Goal: Task Accomplishment & Management: Use online tool/utility

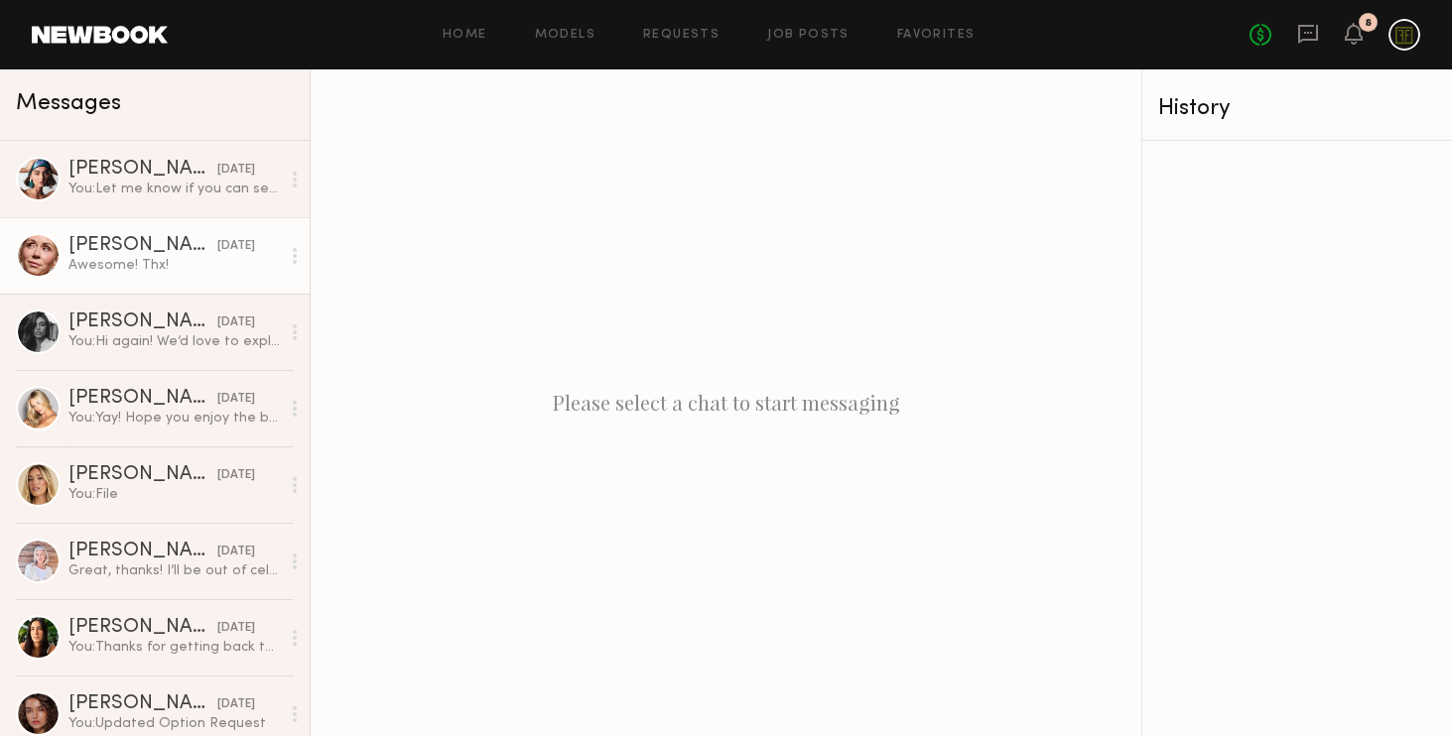
click at [176, 265] on div "Awesome! Thx!" at bounding box center [173, 265] width 211 height 19
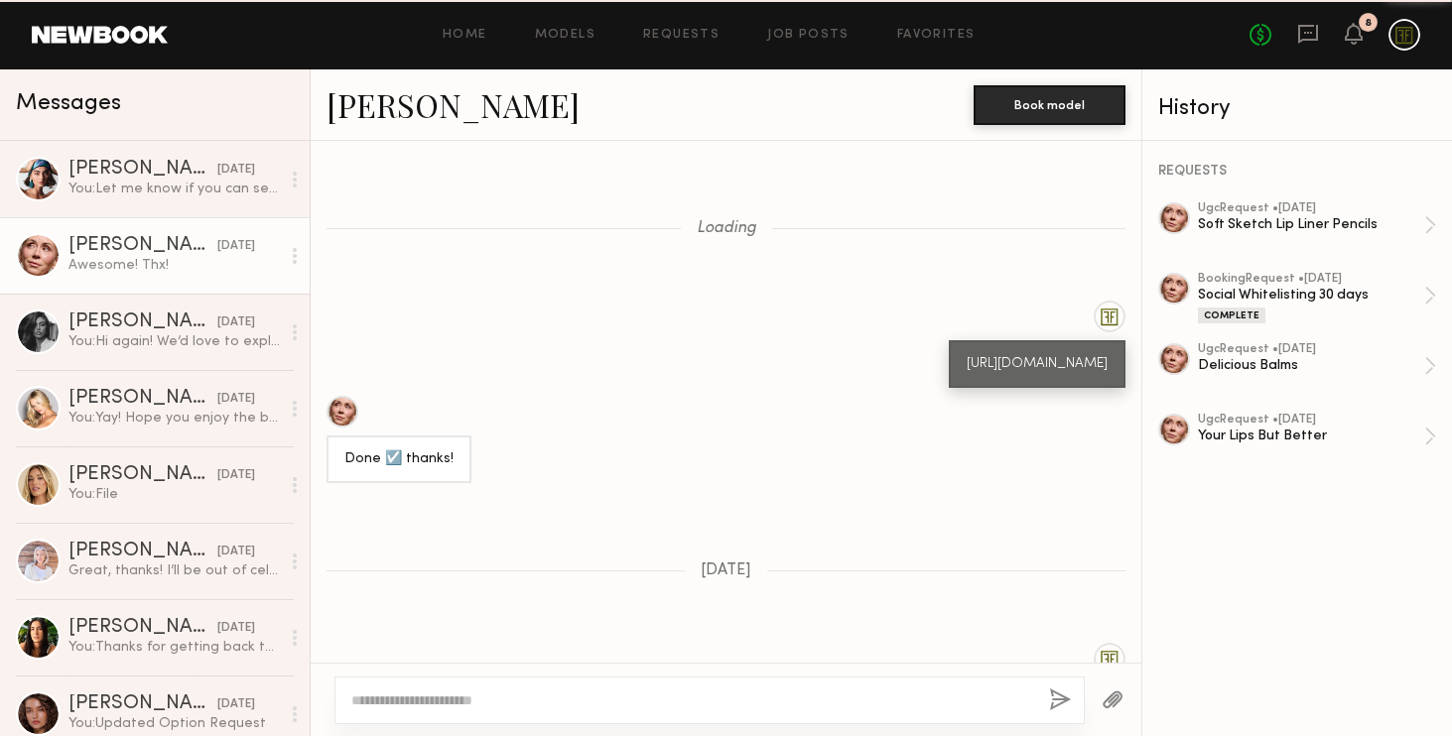
scroll to position [1388, 0]
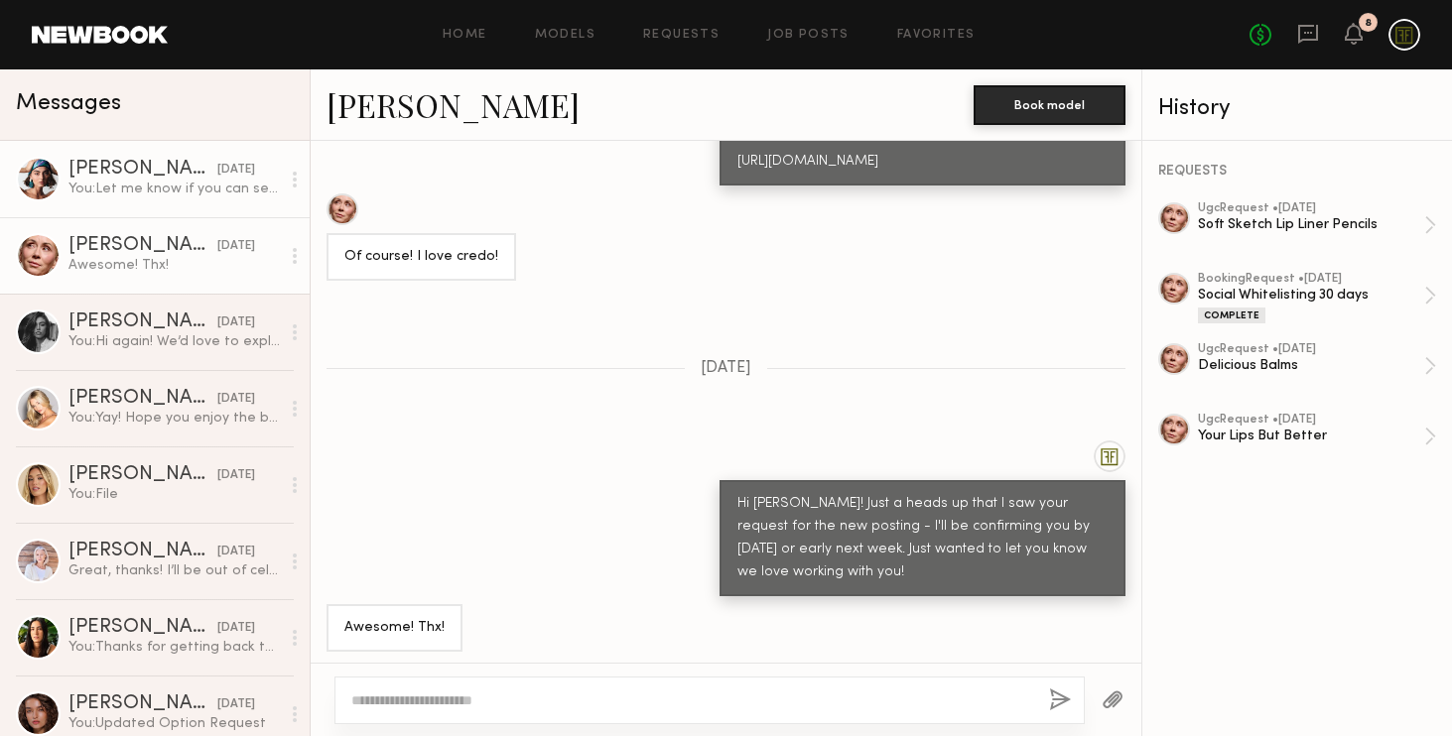
click at [164, 199] on link "[PERSON_NAME] [DATE] You: Let me know if you can see the Project. I'm helping c…" at bounding box center [155, 179] width 310 height 76
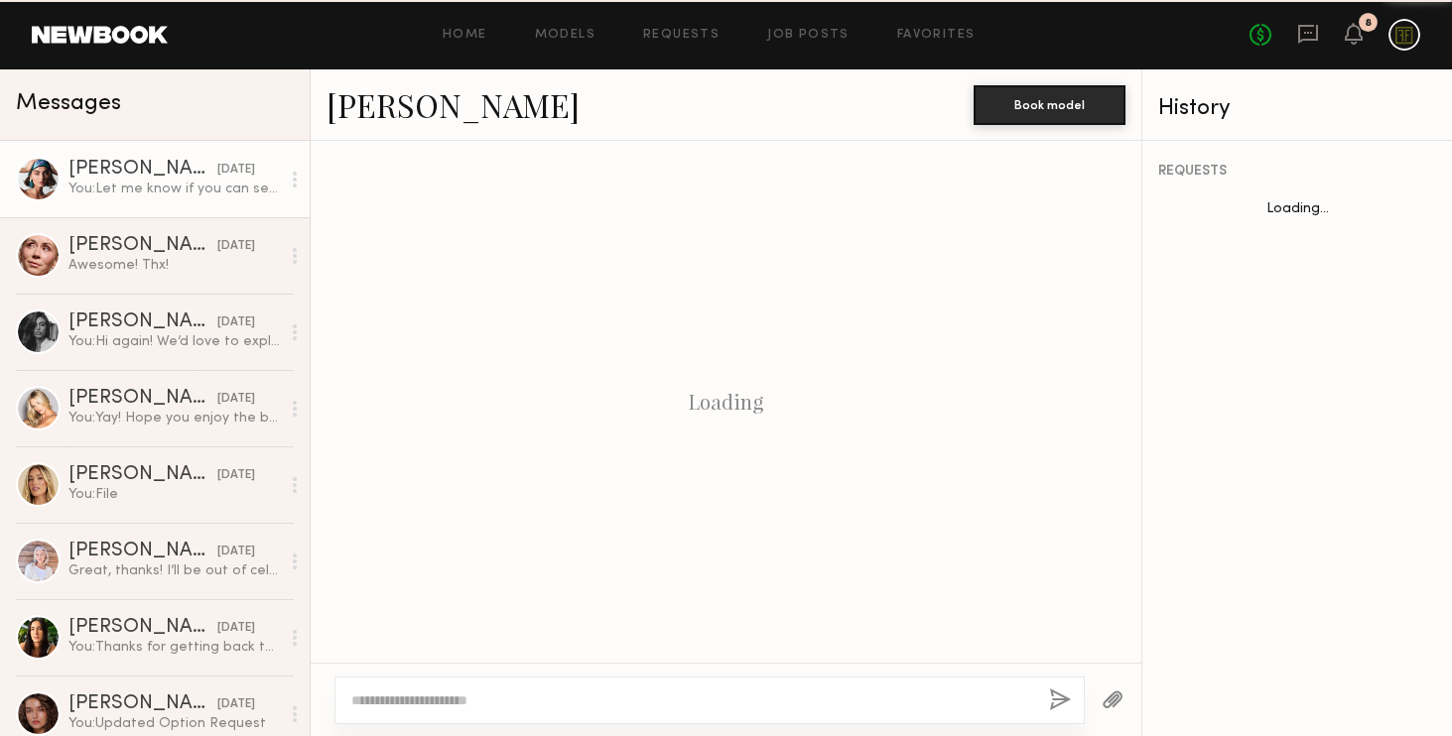
scroll to position [1303, 0]
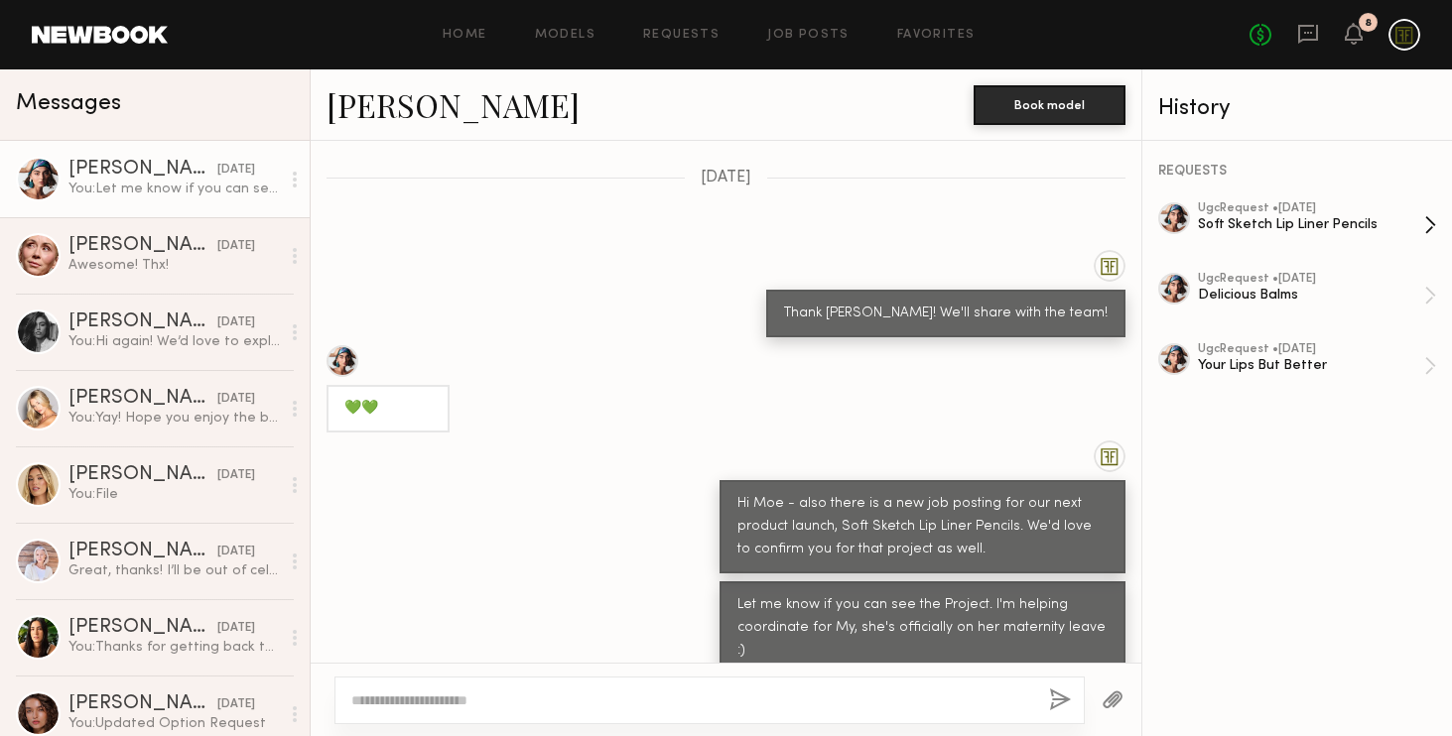
click at [1254, 227] on div "Soft Sketch Lip Liner Pencils" at bounding box center [1311, 224] width 226 height 19
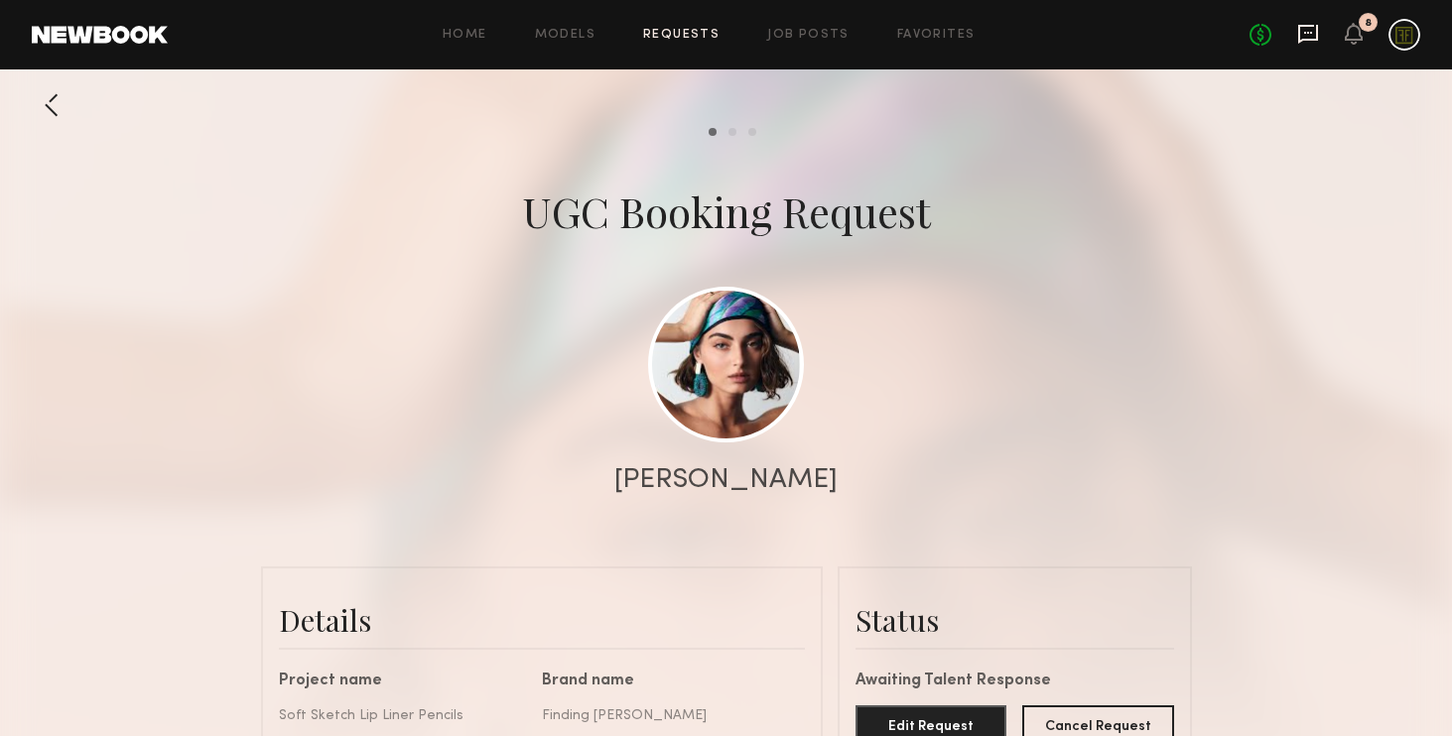
click at [1309, 32] on icon at bounding box center [1308, 33] width 8 height 2
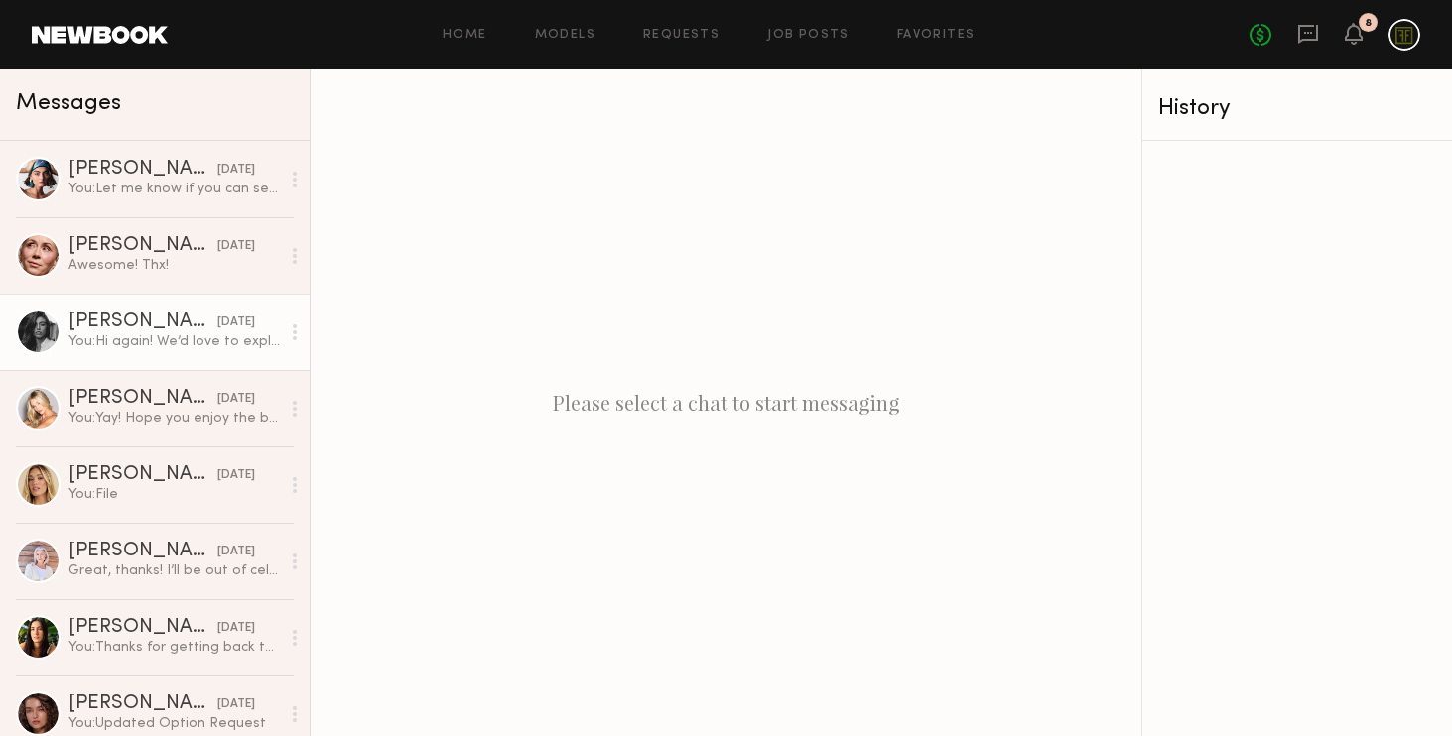
click at [183, 336] on div "You: Hi again! We’d love to explore a partnership with your platform through wh…" at bounding box center [173, 341] width 211 height 19
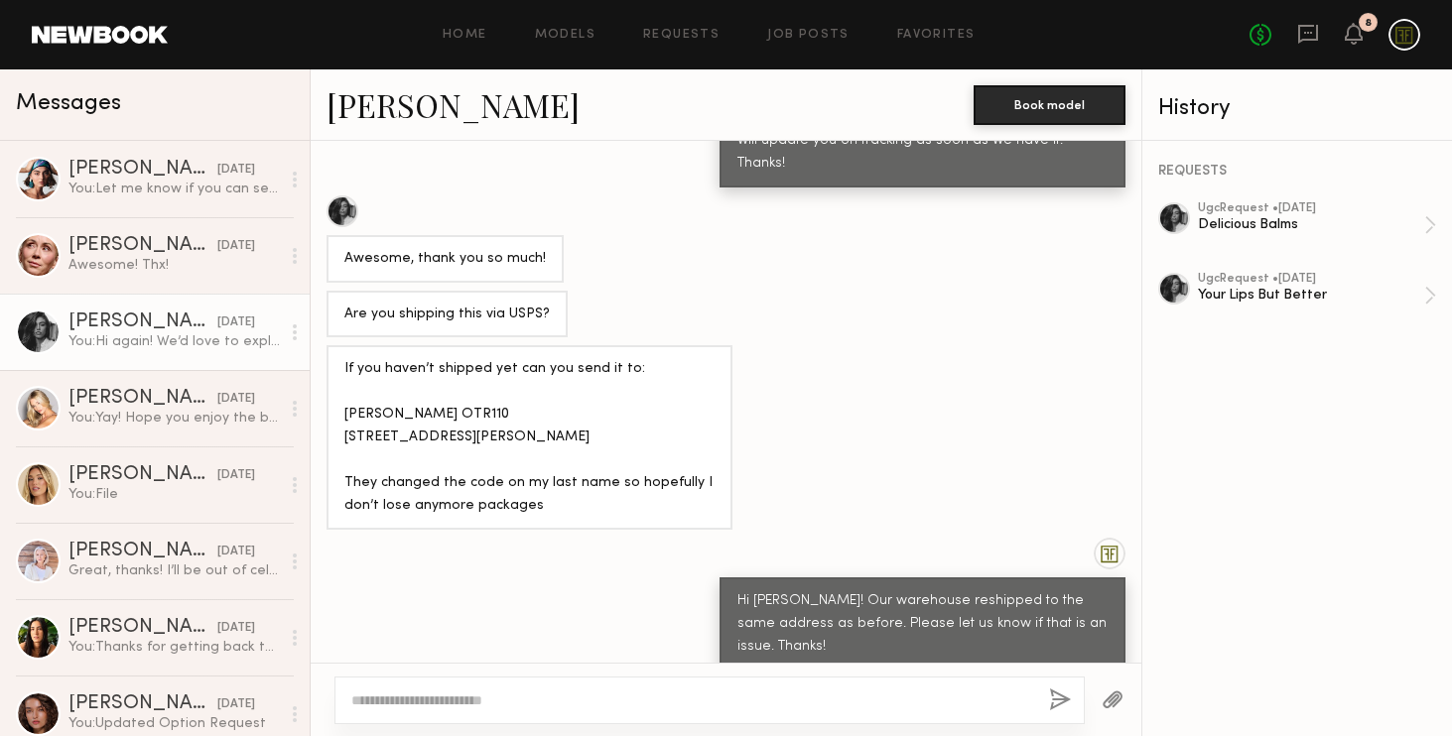
scroll to position [3246, 0]
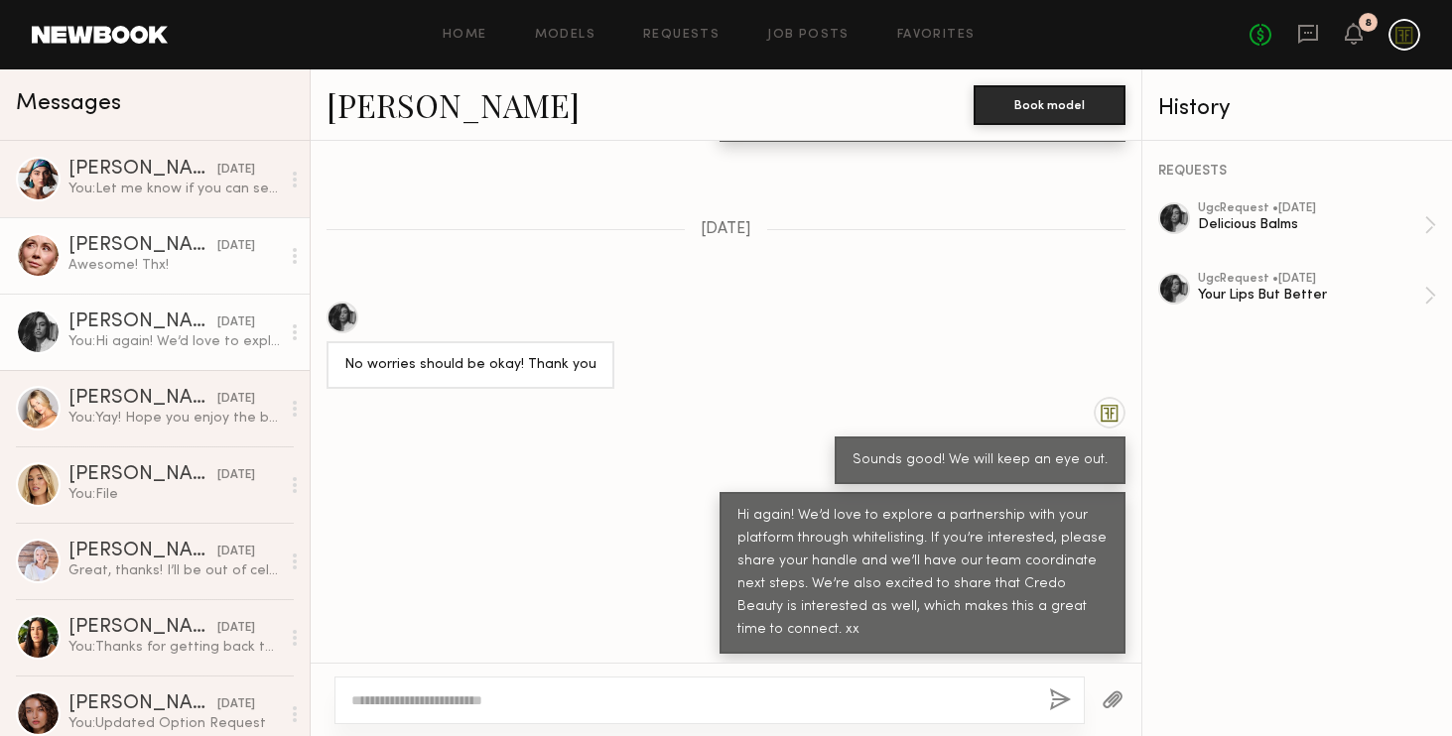
click at [117, 270] on div "Awesome! Thx!" at bounding box center [173, 265] width 211 height 19
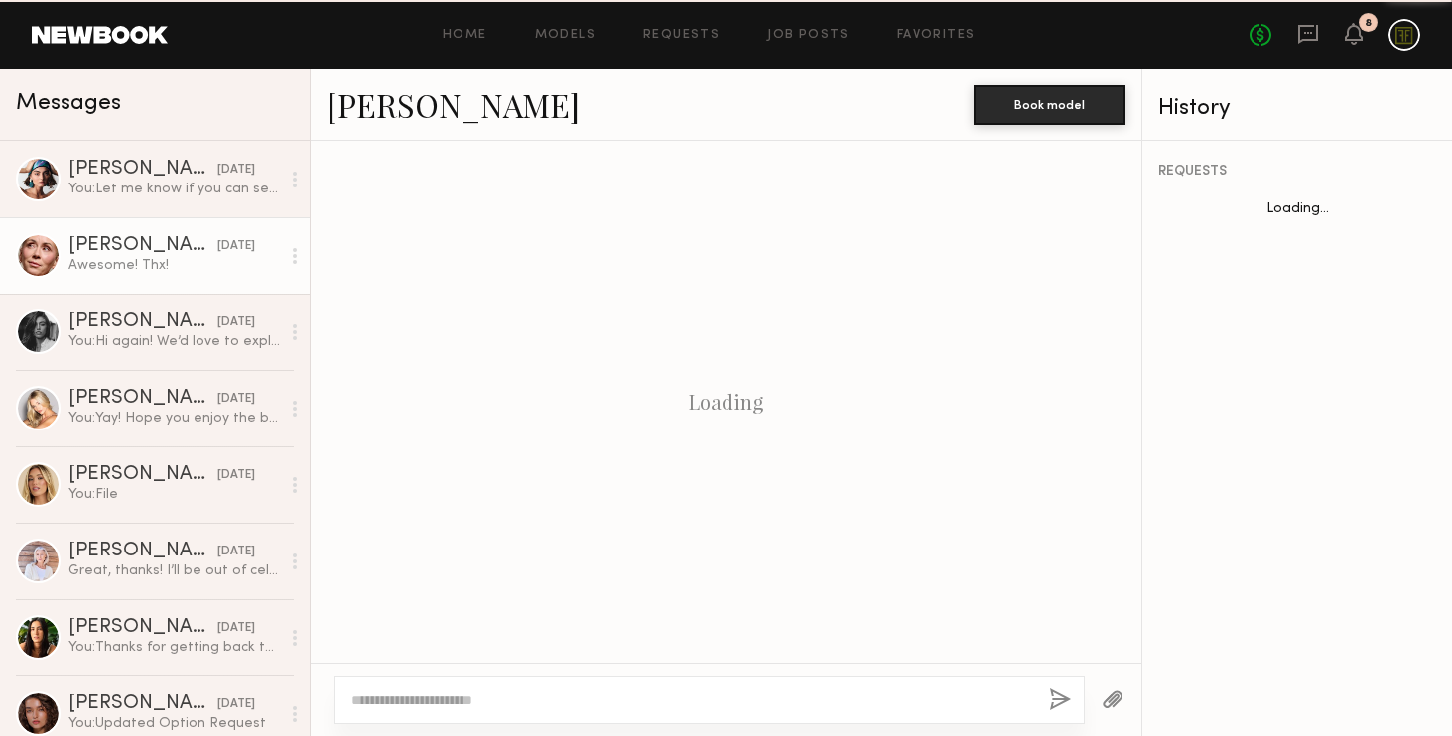
scroll to position [1388, 0]
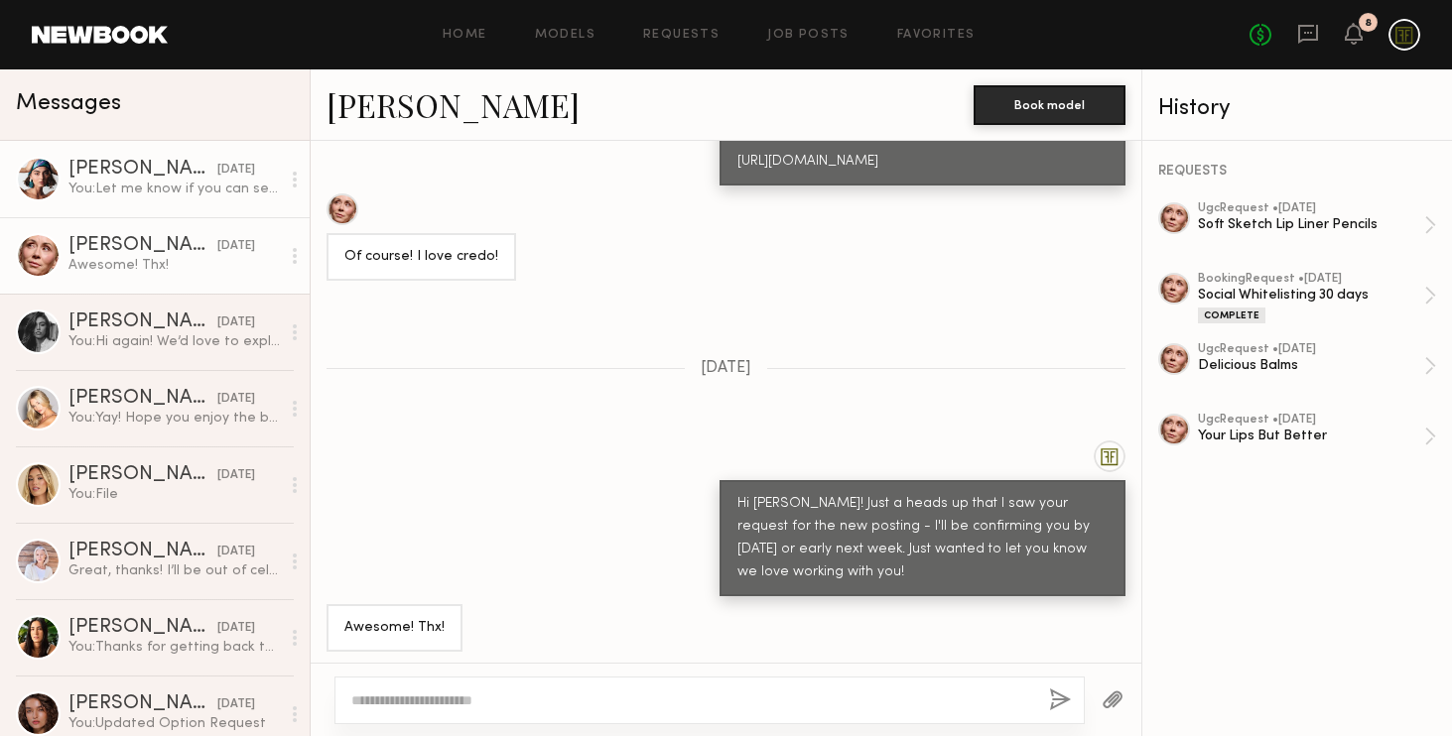
click at [136, 183] on div "You: Let me know if you can see the Project. I'm helping coordinate for My, she…" at bounding box center [173, 189] width 211 height 19
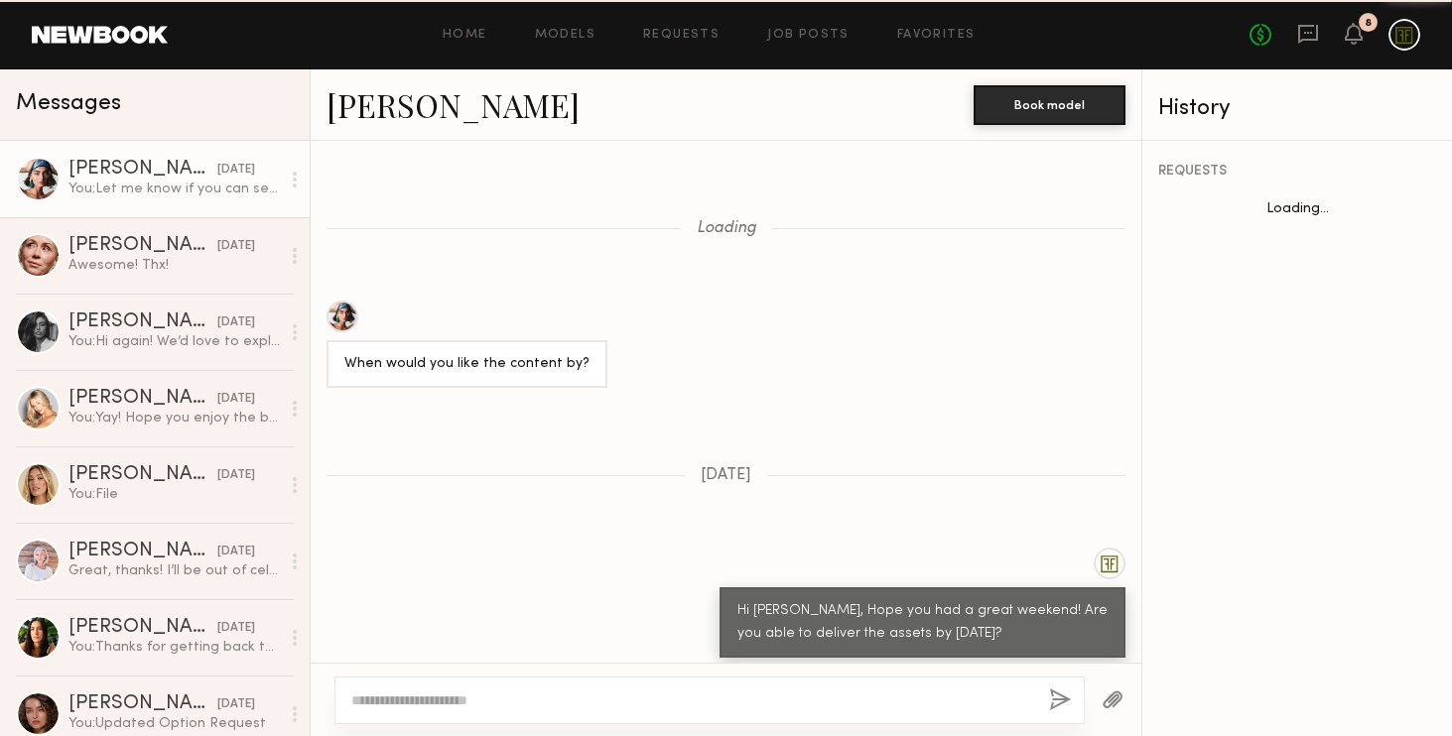
scroll to position [1303, 0]
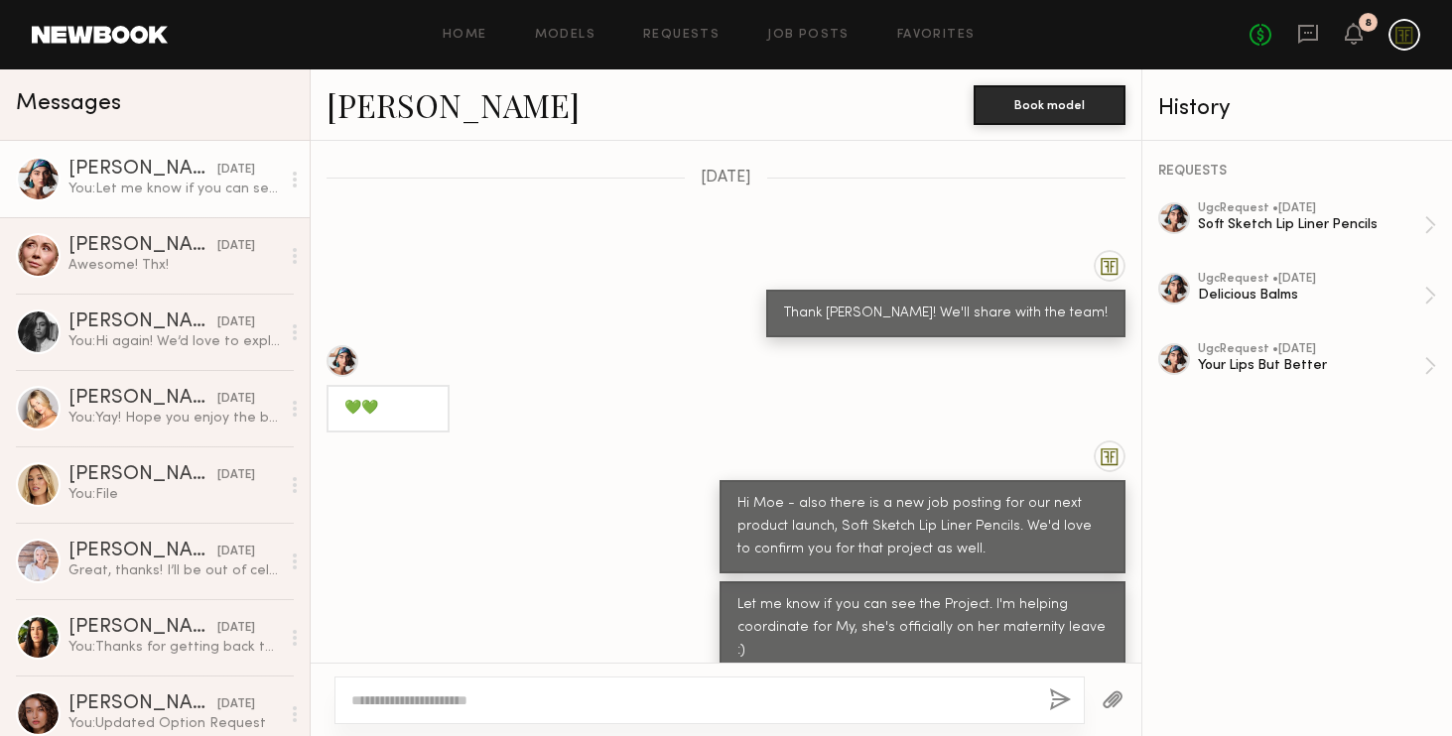
click at [807, 43] on div "Home Models Requests Job Posts Favorites Sign Out No fees up to $5,000 8" at bounding box center [794, 35] width 1252 height 32
click at [807, 29] on link "Job Posts" at bounding box center [808, 35] width 82 height 13
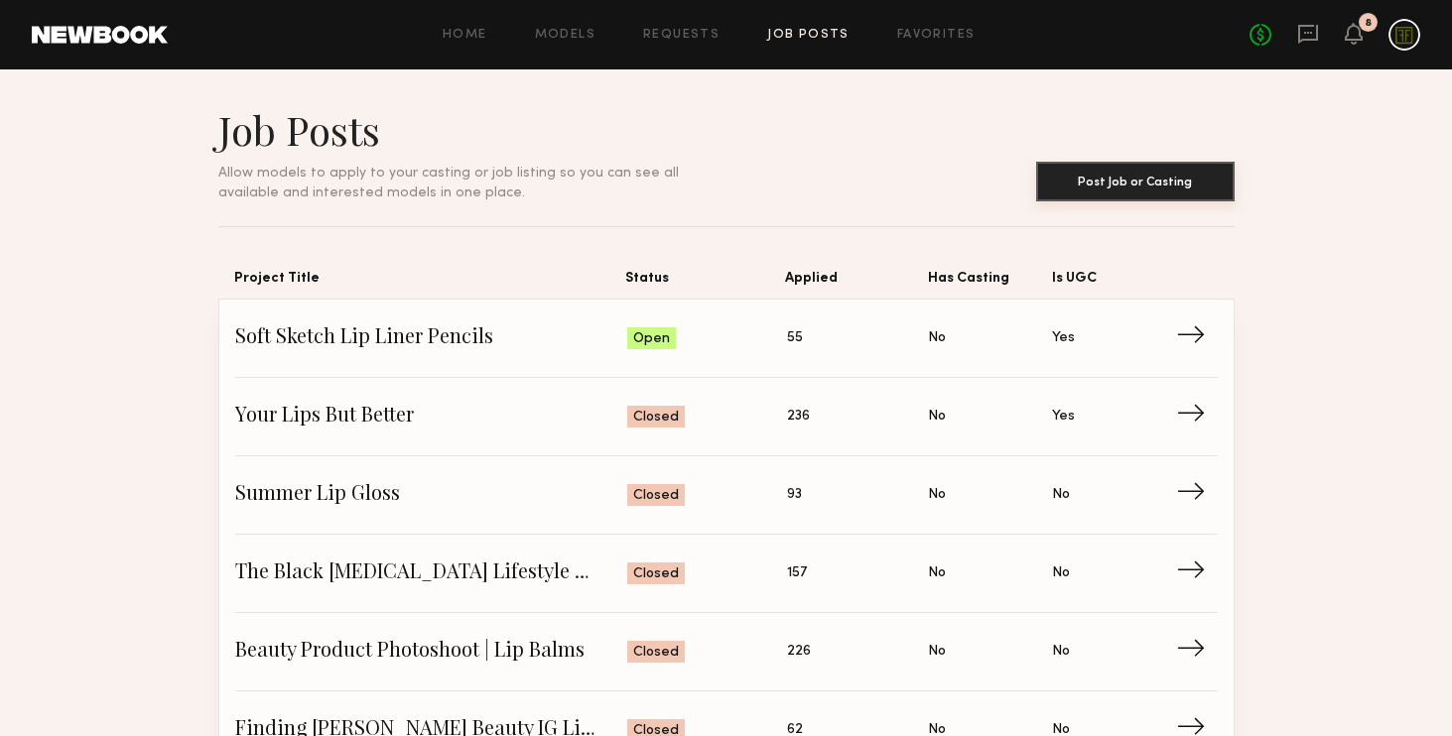
click at [1078, 181] on button "Post Job or Casting" at bounding box center [1135, 182] width 198 height 40
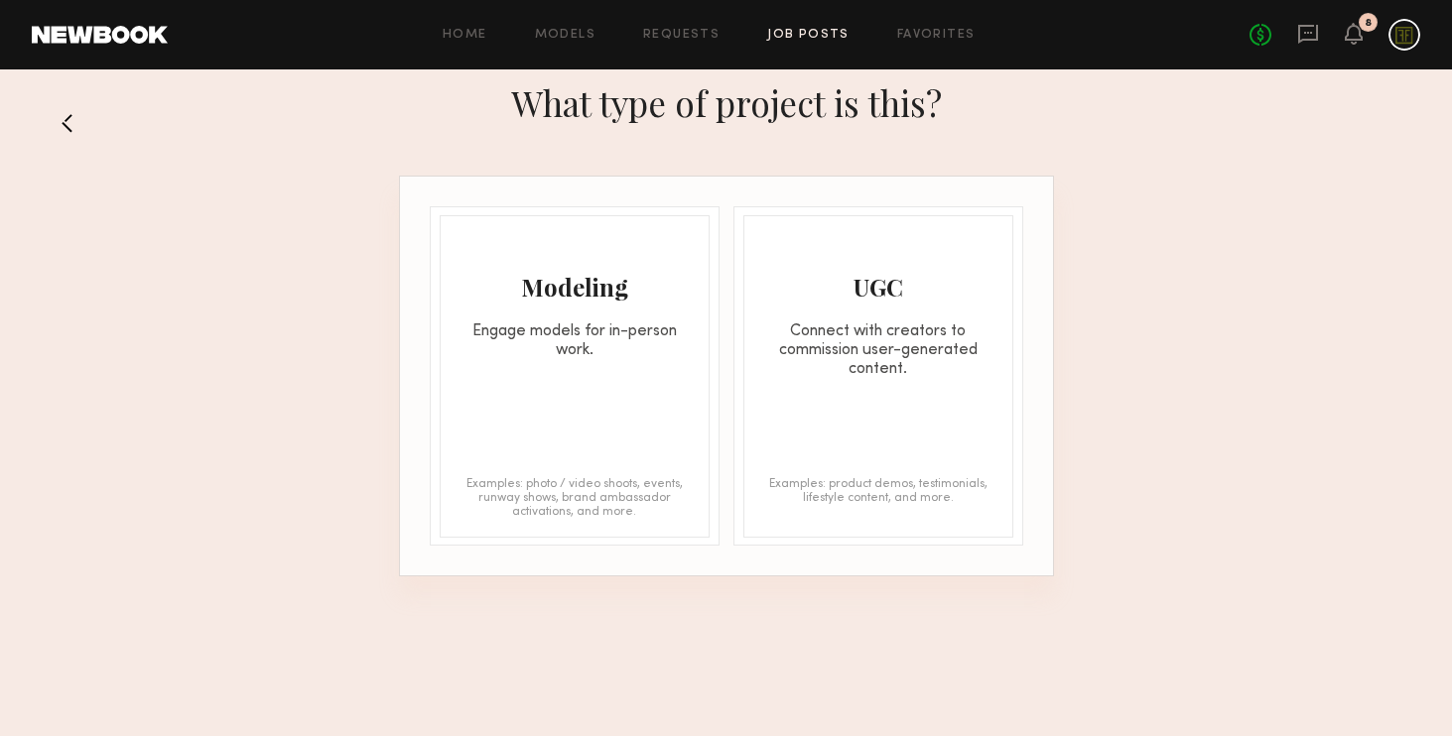
click at [70, 113] on button at bounding box center [76, 123] width 32 height 32
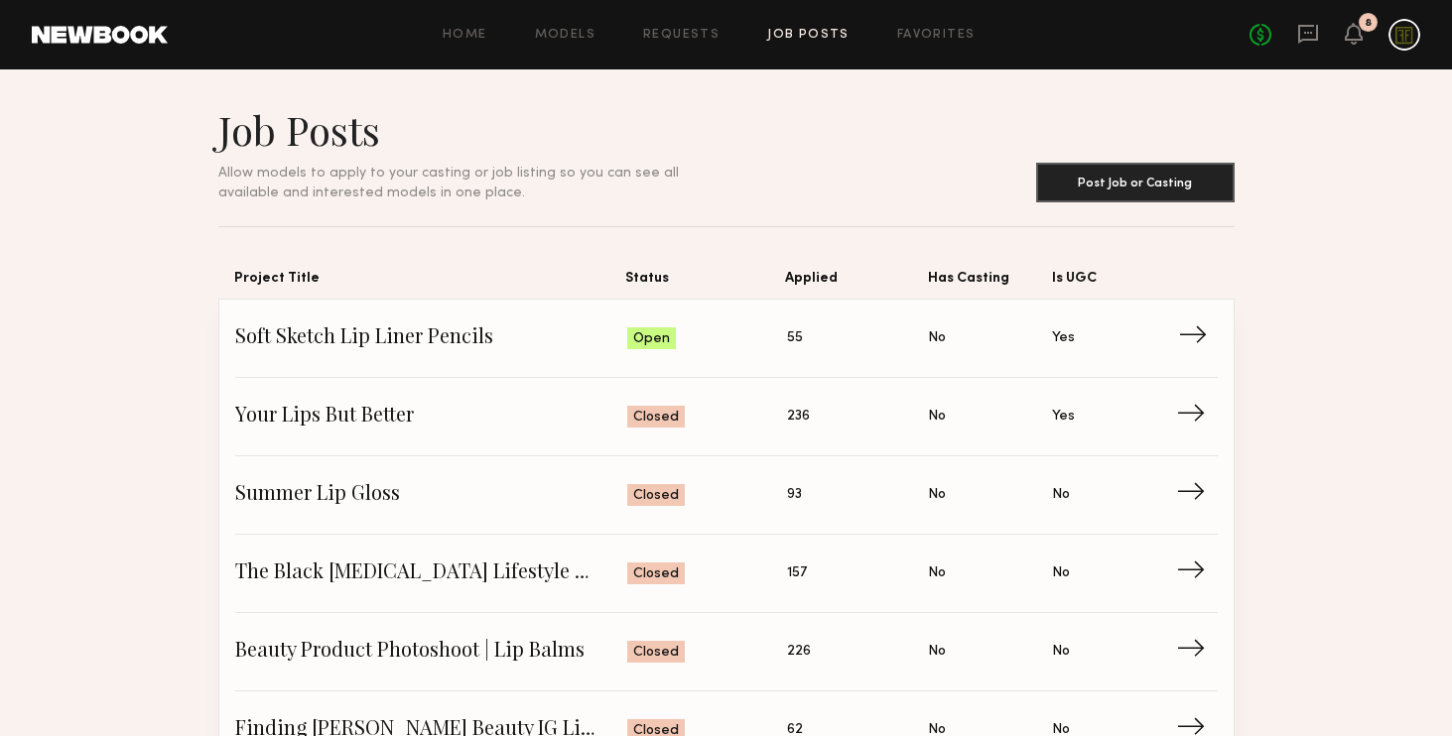
click at [470, 334] on span "Soft Sketch Lip Liner Pencils" at bounding box center [431, 339] width 393 height 30
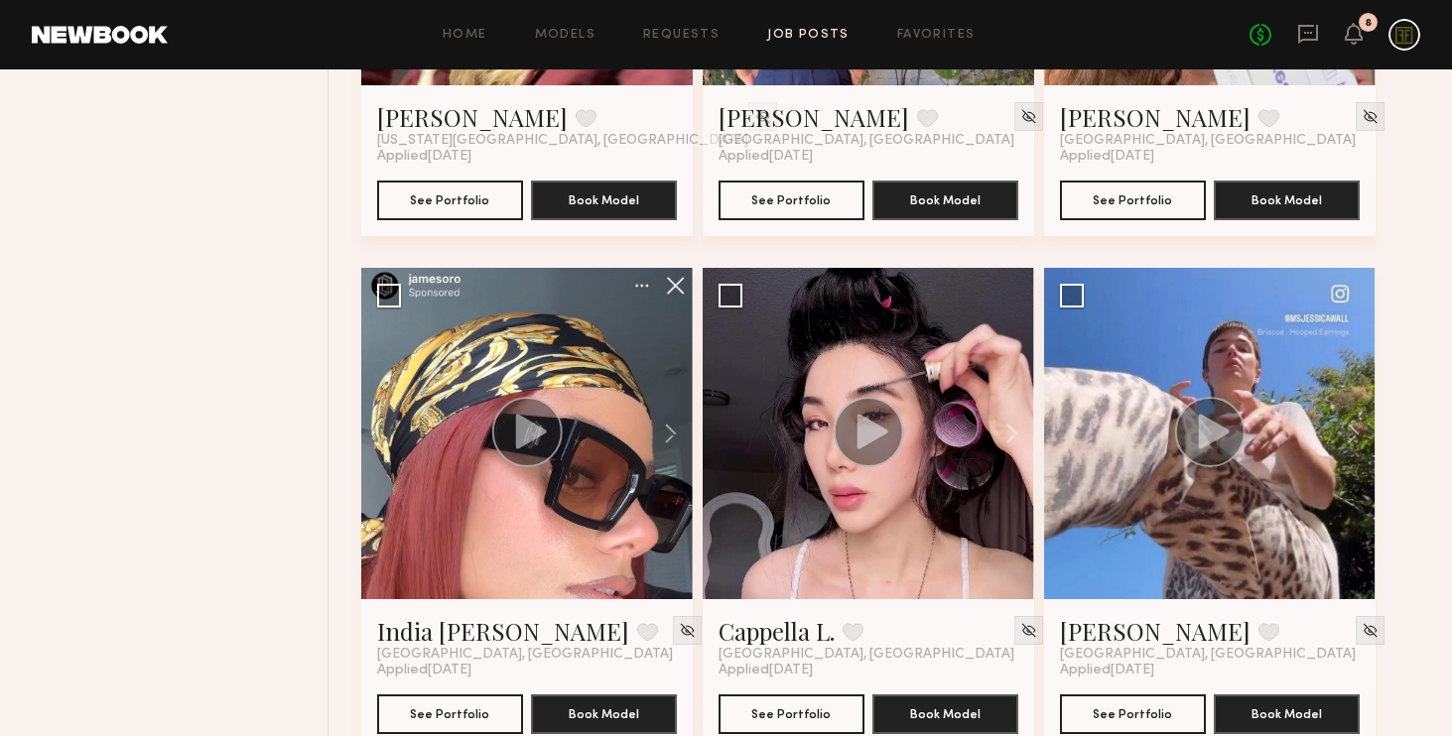
scroll to position [1635, 0]
